Goal: Navigation & Orientation: Find specific page/section

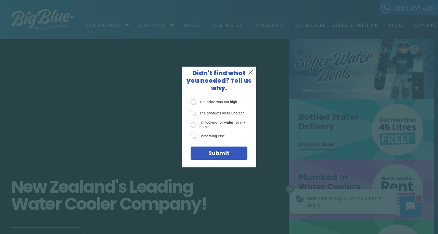
click at [375, 27] on div "X Didn't find what you needed? Tell us why. The price was too high The products…" at bounding box center [219, 117] width 438 height 234
click at [252, 73] on span "X" at bounding box center [250, 73] width 5 height 8
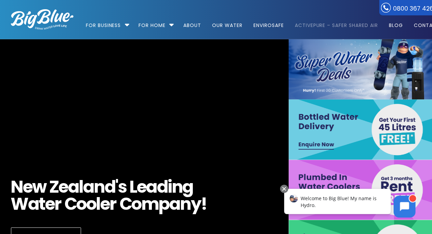
click at [332, 16] on link "ActivePure – Safer Shared Air" at bounding box center [336, 22] width 93 height 44
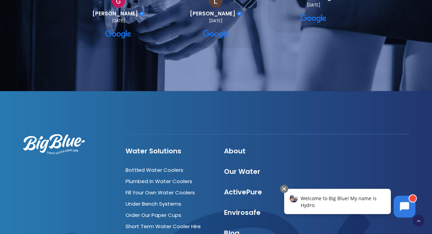
scroll to position [1777, 0]
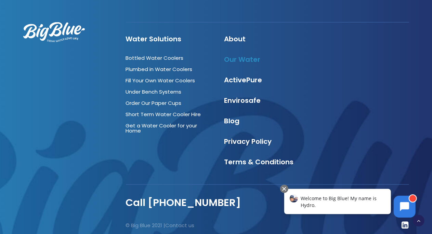
click at [242, 57] on link "Our Water" at bounding box center [242, 60] width 36 height 10
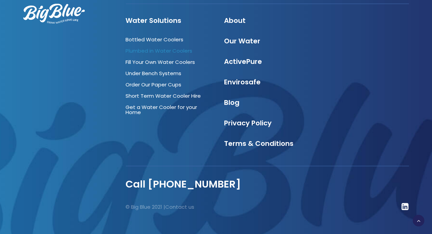
click at [144, 49] on link "Plumbed in Water Coolers" at bounding box center [159, 50] width 67 height 7
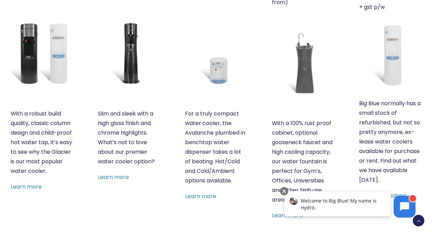
scroll to position [308, 0]
